Goal: Use online tool/utility: Utilize a website feature to perform a specific function

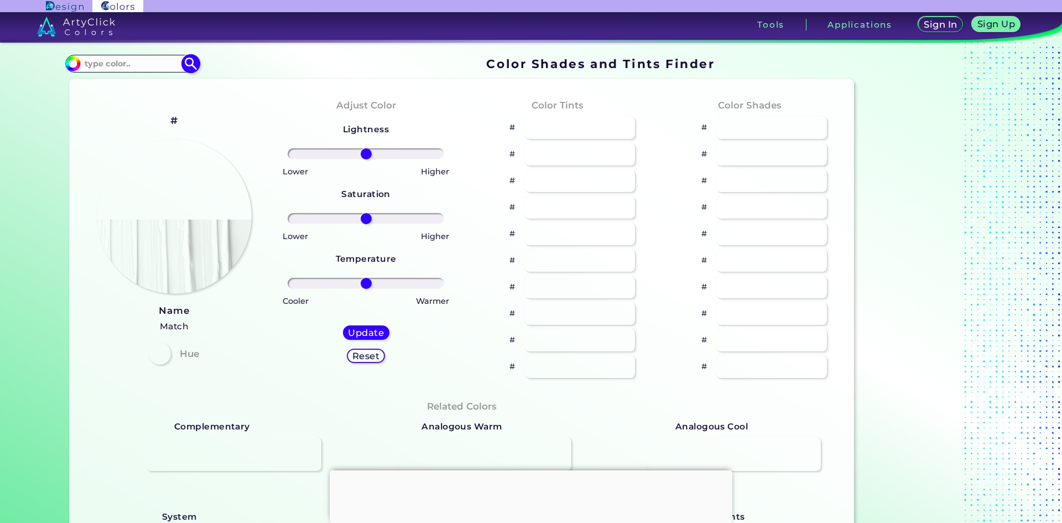
click at [144, 65] on input at bounding box center [132, 63] width 103 height 15
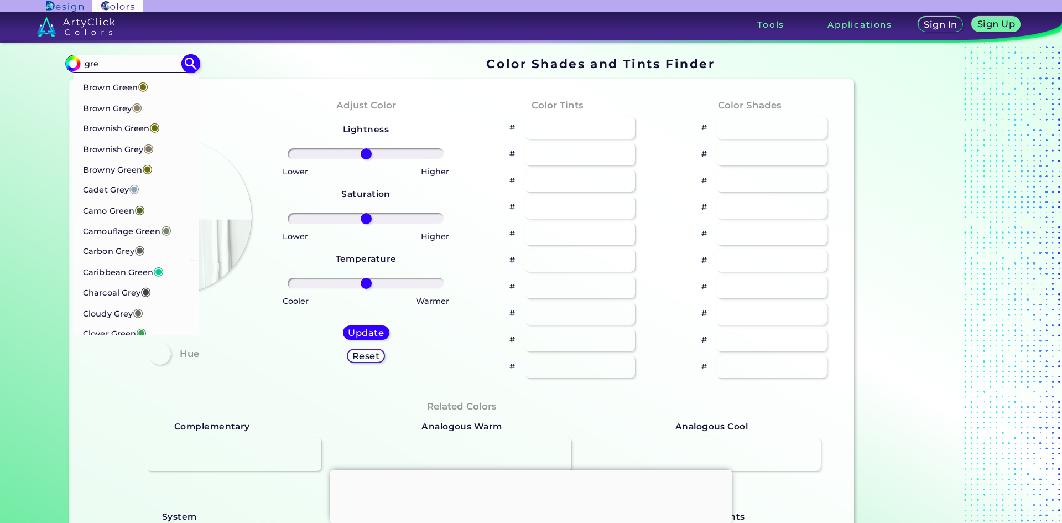
scroll to position [608, 0]
type input "gre"
click at [130, 95] on p "British Racing Green ◉" at bounding box center [131, 85] width 96 height 20
type input "#05480d"
type input "#05480D"
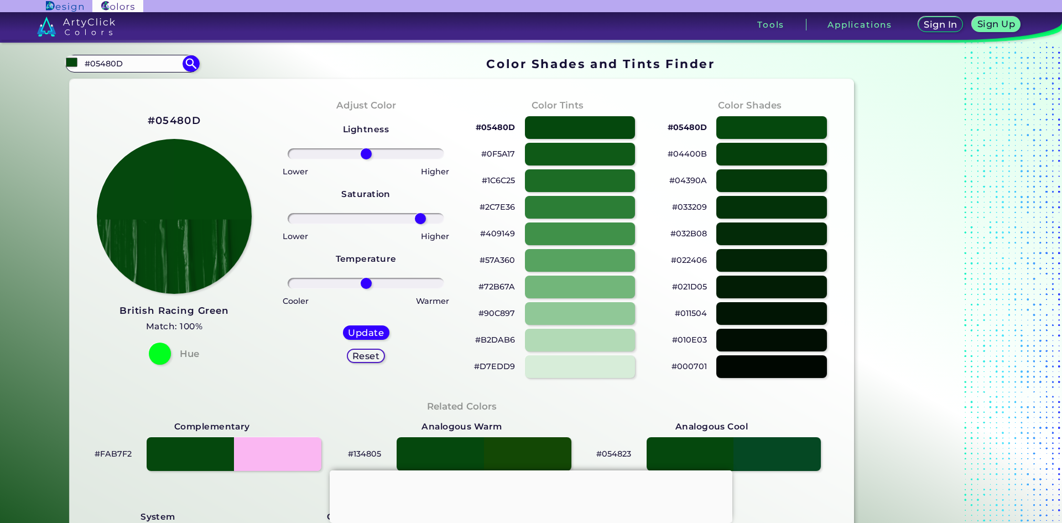
drag, startPoint x: 363, startPoint y: 219, endPoint x: 417, endPoint y: 218, distance: 54.2
click at [417, 218] on input "range" at bounding box center [366, 218] width 156 height 11
drag, startPoint x: 416, startPoint y: 217, endPoint x: 314, endPoint y: 211, distance: 103.0
click at [314, 213] on input "range" at bounding box center [366, 218] width 156 height 11
drag, startPoint x: 312, startPoint y: 211, endPoint x: 356, endPoint y: 215, distance: 43.3
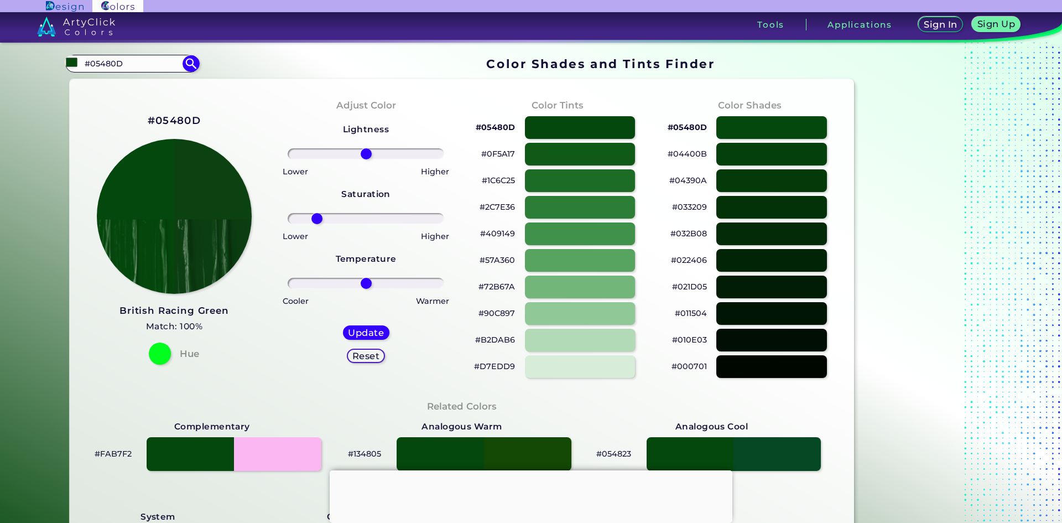
click at [356, 215] on div "Lightness Saturation Temperature Lower Higher Lower Higher Cooler Warmer Update…" at bounding box center [366, 246] width 174 height 265
drag, startPoint x: 357, startPoint y: 217, endPoint x: 369, endPoint y: 217, distance: 11.6
click at [358, 217] on input "range" at bounding box center [366, 218] width 156 height 11
type input "8"
click at [369, 217] on input "range" at bounding box center [366, 218] width 156 height 11
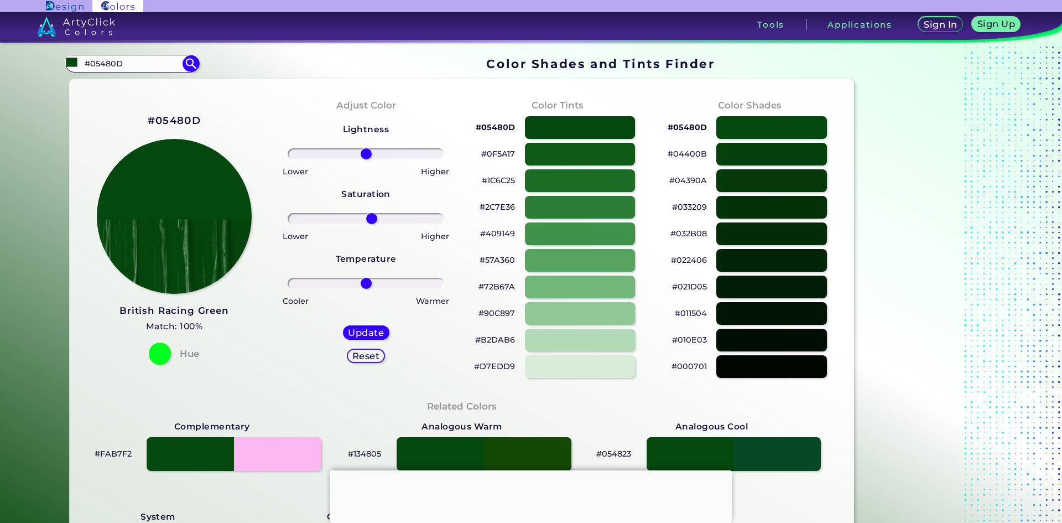
click at [365, 220] on input "range" at bounding box center [366, 218] width 156 height 11
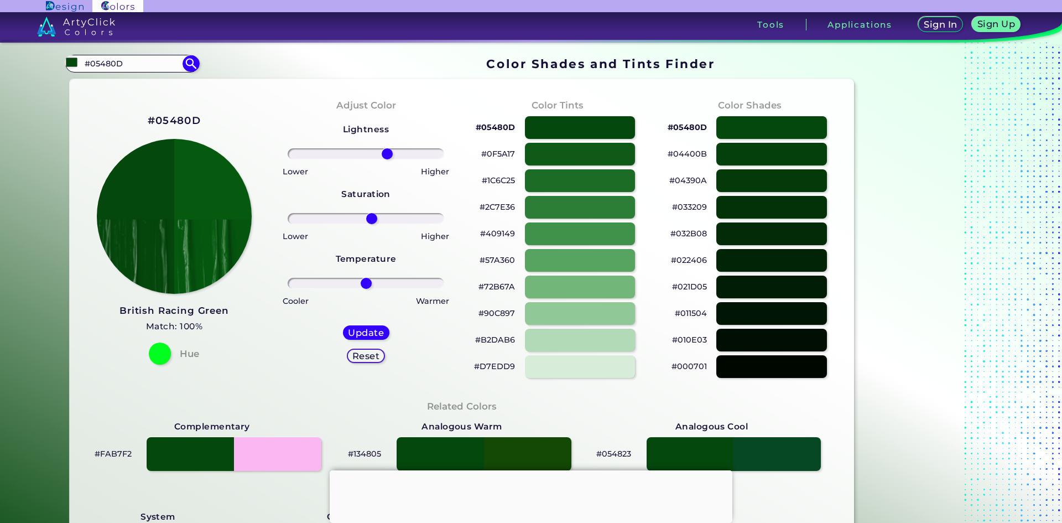
drag, startPoint x: 363, startPoint y: 156, endPoint x: 384, endPoint y: 159, distance: 21.1
click at [384, 159] on input "range" at bounding box center [366, 153] width 156 height 11
drag, startPoint x: 384, startPoint y: 159, endPoint x: 379, endPoint y: 164, distance: 7.4
click at [379, 159] on input "range" at bounding box center [366, 153] width 156 height 11
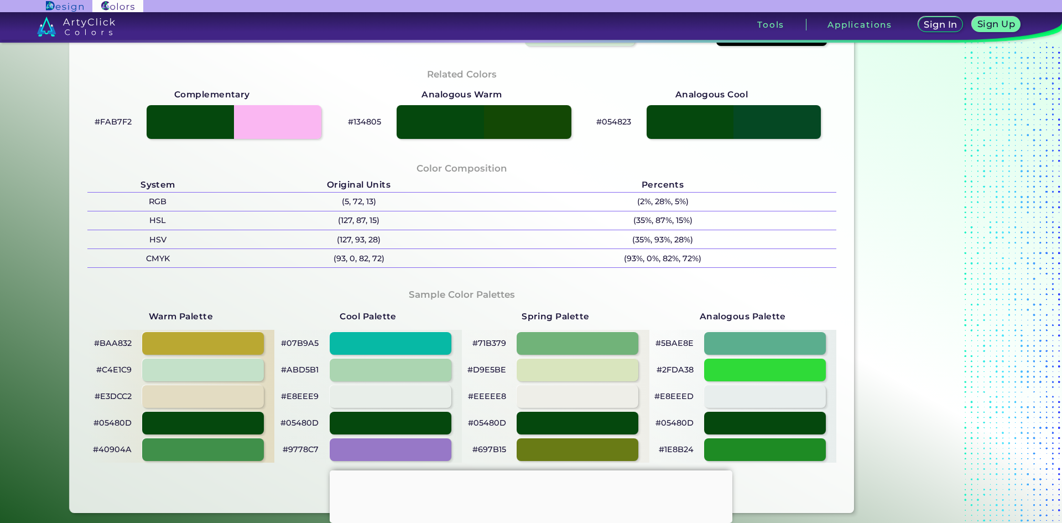
click at [391, 169] on div "Color Composition System Original Units Percents RGB (5, 72, 13) (2%, 28%, 5%) …" at bounding box center [462, 214] width 767 height 126
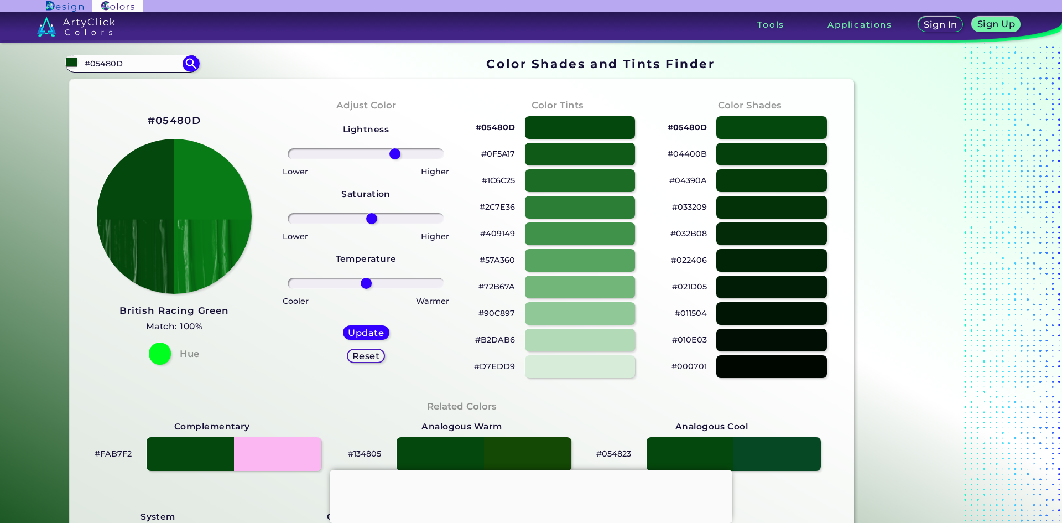
drag, startPoint x: 383, startPoint y: 158, endPoint x: 392, endPoint y: 156, distance: 9.5
type input "40"
click at [392, 156] on input "range" at bounding box center [366, 153] width 156 height 11
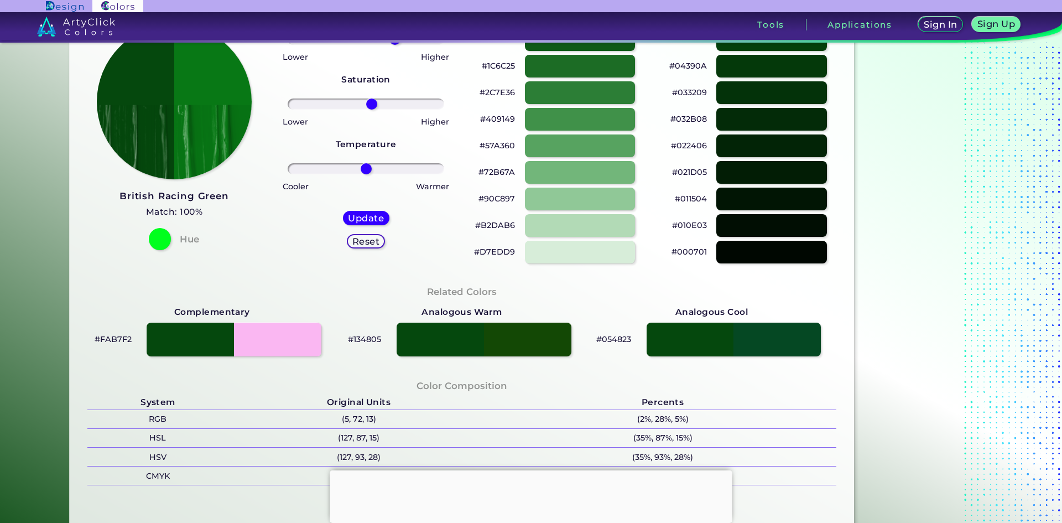
scroll to position [221, 0]
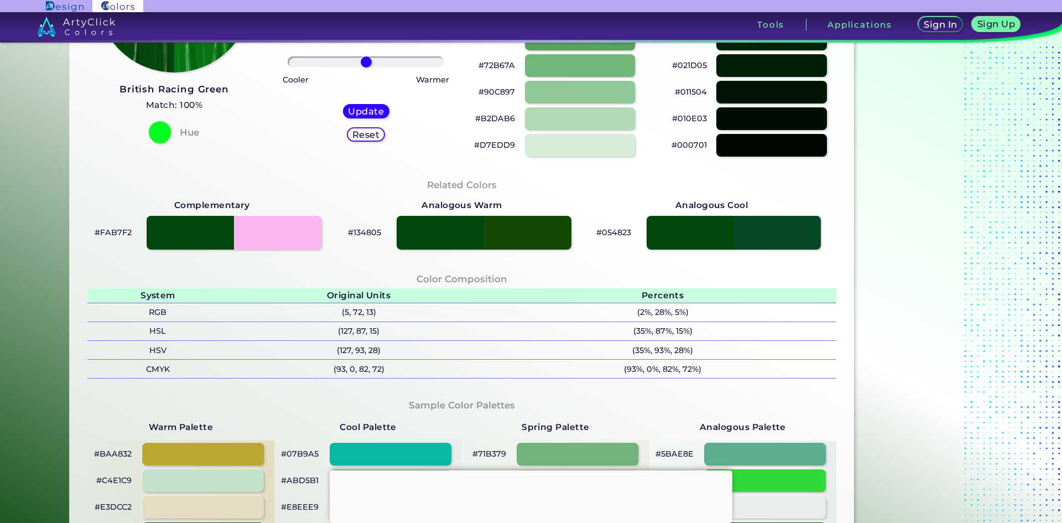
click at [531, 291] on h5 "Percents" at bounding box center [663, 295] width 348 height 14
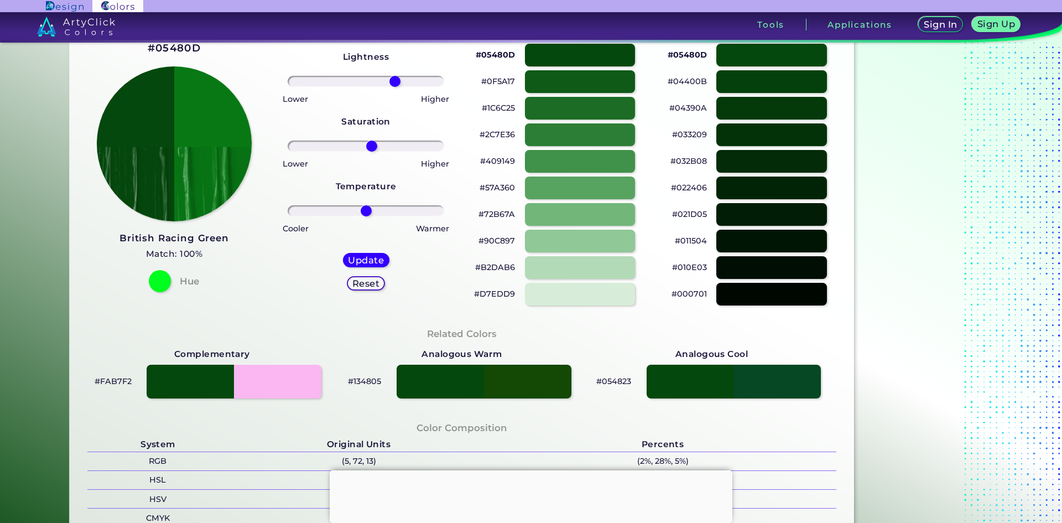
scroll to position [0, 0]
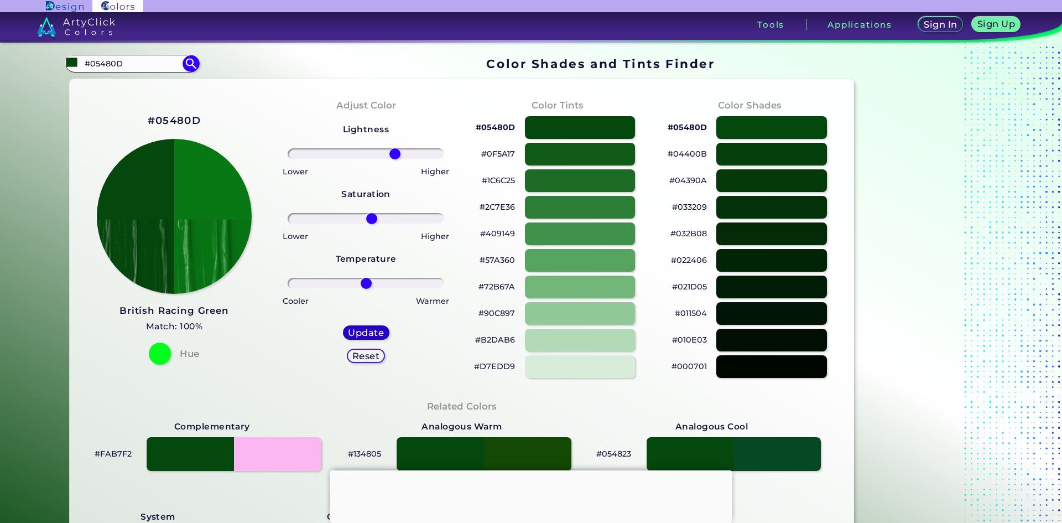
click at [357, 330] on h5 "Update" at bounding box center [365, 332] width 33 height 8
type input "#087815"
type input "0"
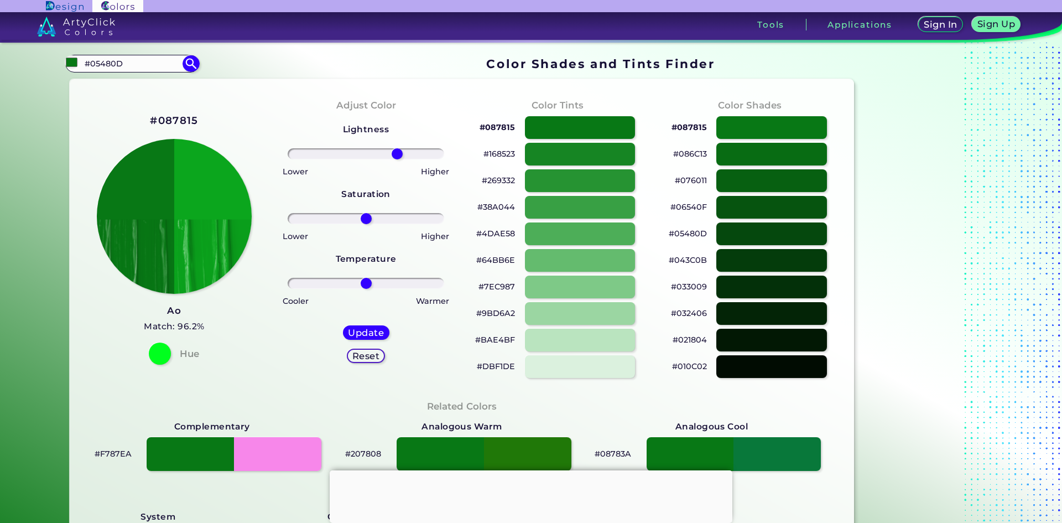
drag, startPoint x: 364, startPoint y: 153, endPoint x: 394, endPoint y: 156, distance: 30.7
type input "43"
click at [394, 156] on input "range" at bounding box center [366, 153] width 156 height 11
drag, startPoint x: 366, startPoint y: 220, endPoint x: 368, endPoint y: 252, distance: 32.1
type input "7"
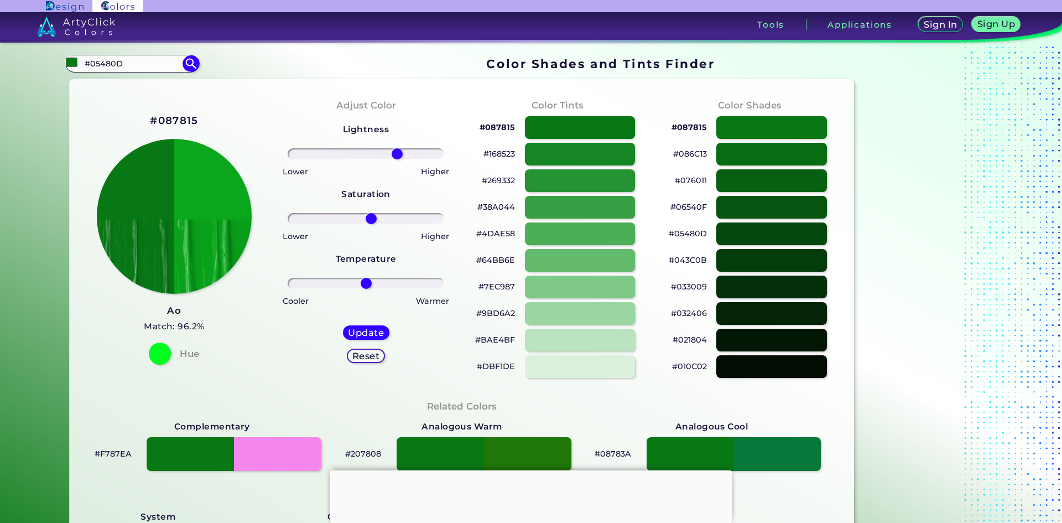
click at [368, 224] on input "range" at bounding box center [366, 218] width 156 height 11
drag, startPoint x: 359, startPoint y: 282, endPoint x: 337, endPoint y: 284, distance: 22.8
type input "-35"
click at [338, 284] on input "range" at bounding box center [366, 283] width 156 height 11
